Goal: Navigation & Orientation: Understand site structure

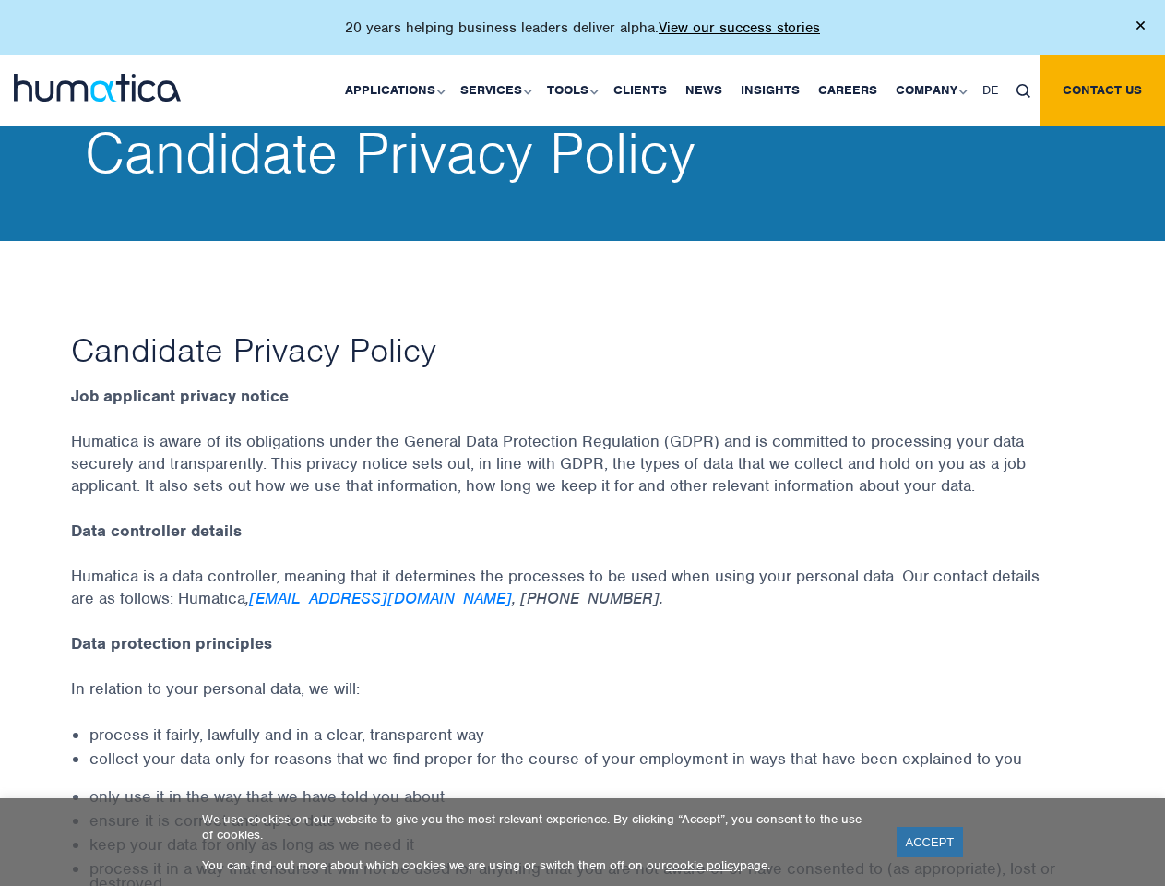
click at [582, 35] on p "20 years helping business leaders deliver alpha. View our success stories" at bounding box center [582, 27] width 475 height 18
click at [399, 89] on link "Applications" at bounding box center [393, 90] width 115 height 70
click at [498, 89] on link "Services" at bounding box center [494, 90] width 87 height 70
click at [575, 89] on link "Tools" at bounding box center [571, 90] width 66 height 70
click at [930, 89] on link "Company" at bounding box center [930, 90] width 87 height 70
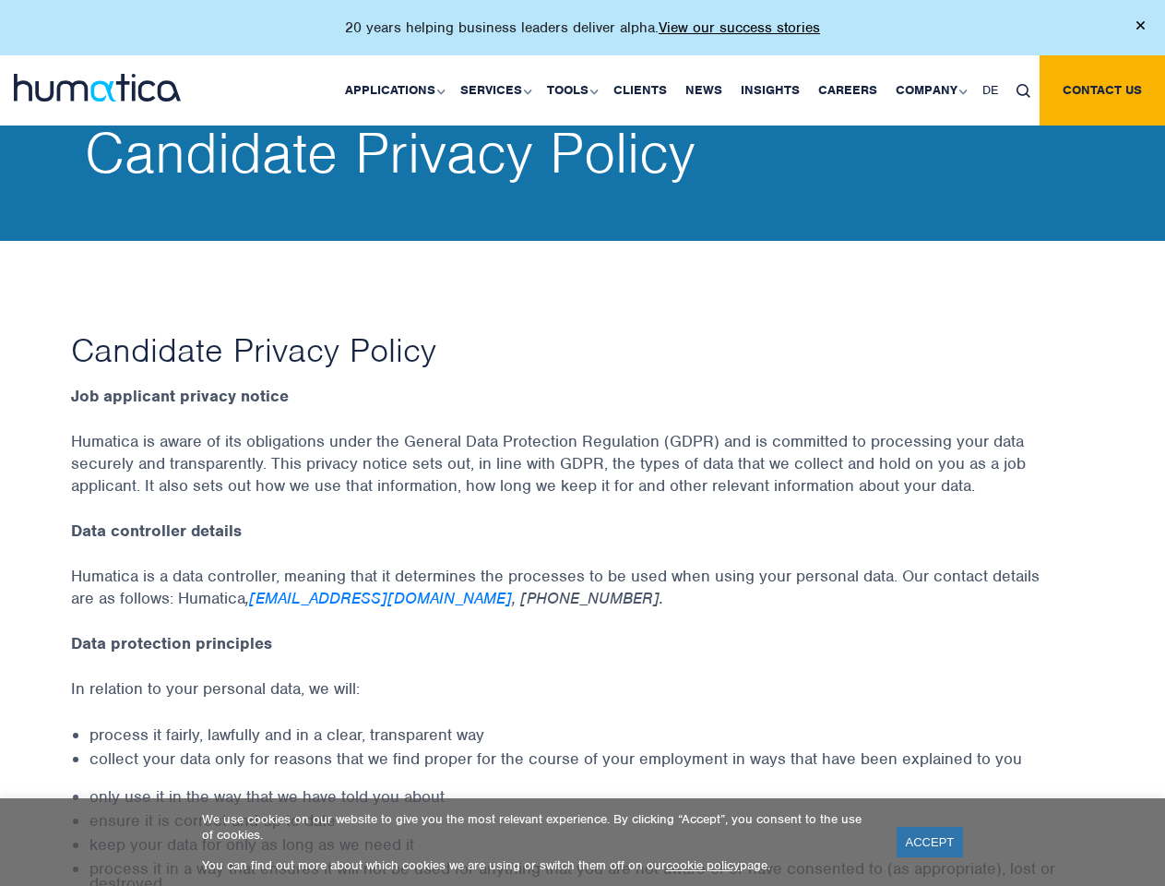
click at [1023, 89] on img at bounding box center [1024, 91] width 14 height 14
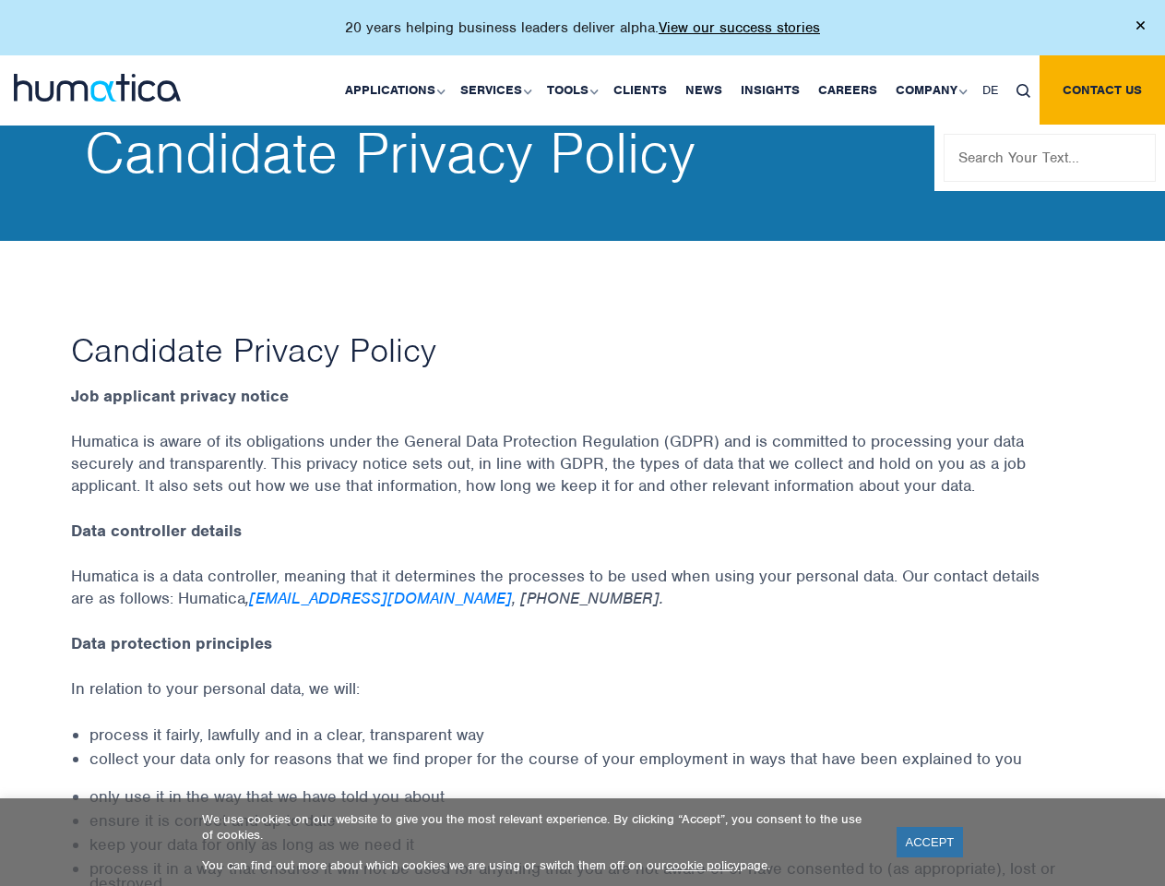
click at [930, 841] on link "ACCEPT" at bounding box center [930, 842] width 67 height 30
